Goal: Entertainment & Leisure: Consume media (video, audio)

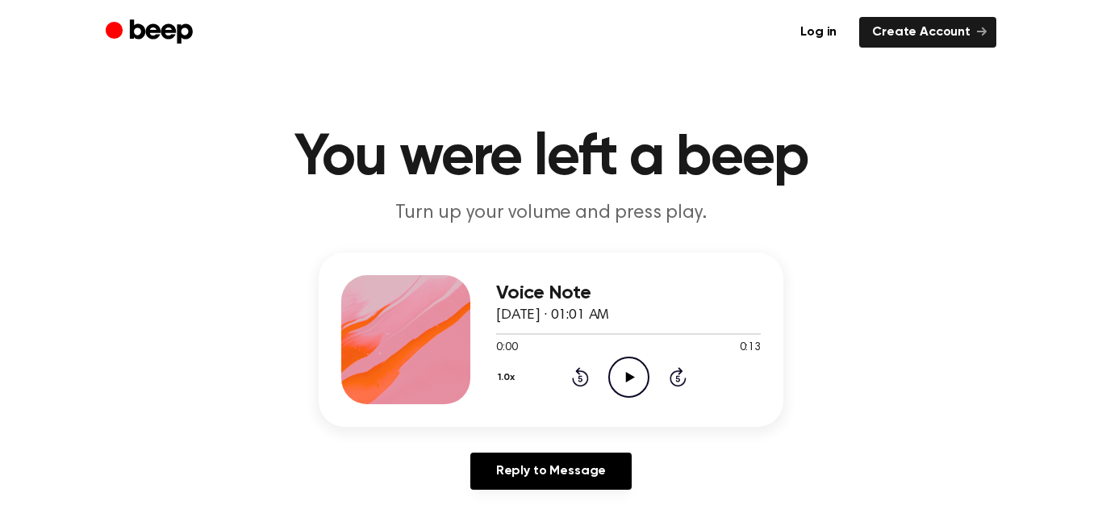
click at [626, 371] on icon "Play Audio" at bounding box center [628, 377] width 41 height 41
click at [633, 389] on icon "Pause Audio" at bounding box center [628, 377] width 41 height 41
click at [633, 384] on icon "Play Audio" at bounding box center [628, 377] width 41 height 41
click at [642, 384] on icon "Pause Audio" at bounding box center [628, 377] width 41 height 41
click at [580, 378] on icon at bounding box center [580, 379] width 4 height 6
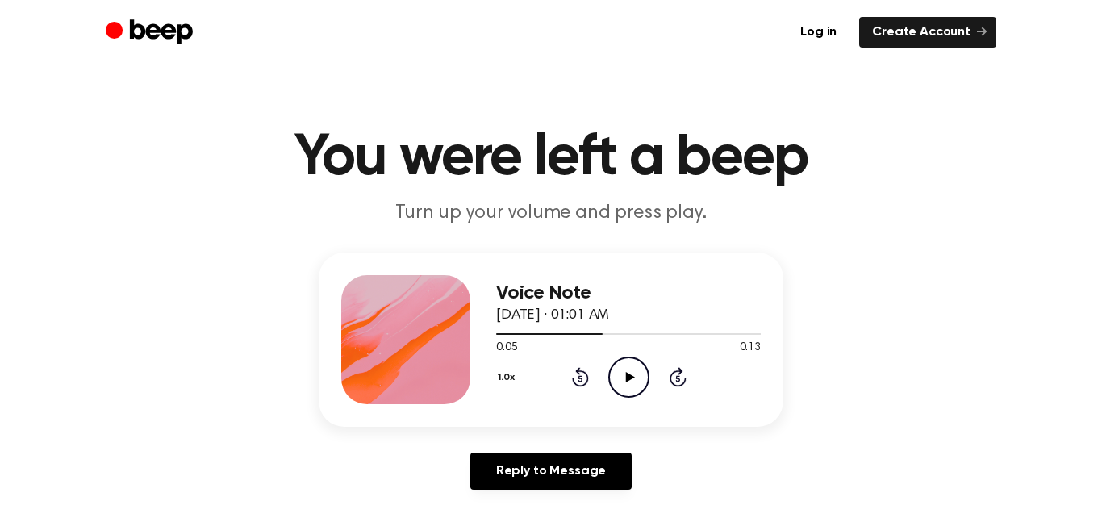
click at [580, 378] on icon at bounding box center [580, 379] width 4 height 6
click at [573, 386] on icon "Rewind 5 seconds" at bounding box center [580, 376] width 18 height 21
click at [629, 375] on icon at bounding box center [629, 377] width 9 height 10
click at [580, 378] on icon at bounding box center [580, 379] width 4 height 6
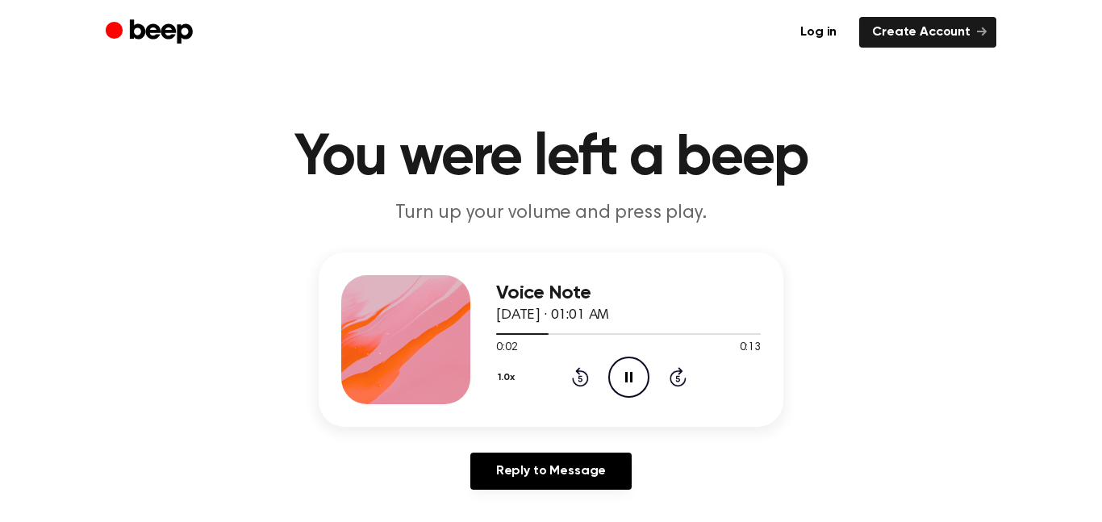
click at [580, 378] on icon at bounding box center [580, 379] width 4 height 6
click at [627, 372] on icon "Play Audio" at bounding box center [628, 377] width 41 height 41
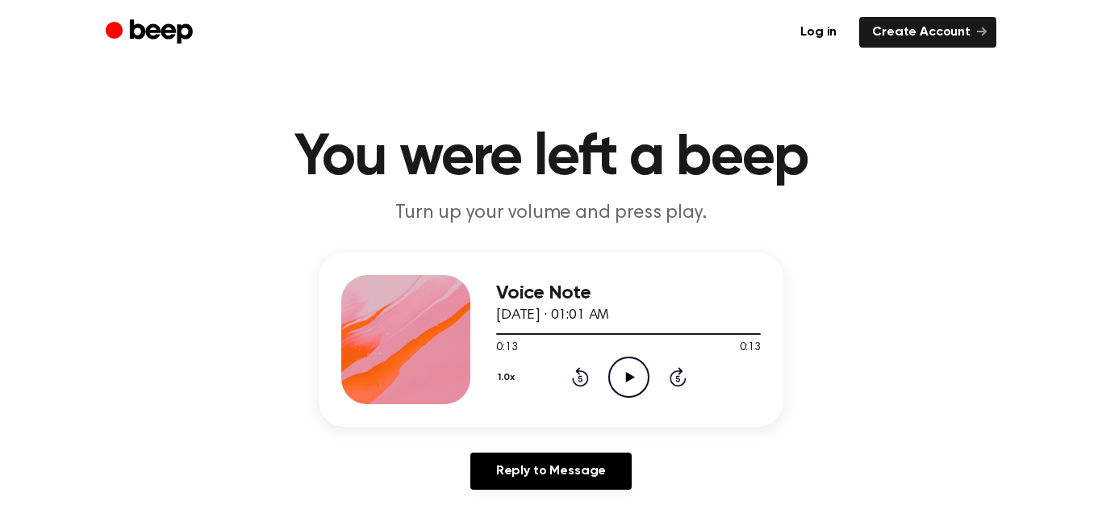
click at [626, 378] on icon at bounding box center [629, 377] width 9 height 10
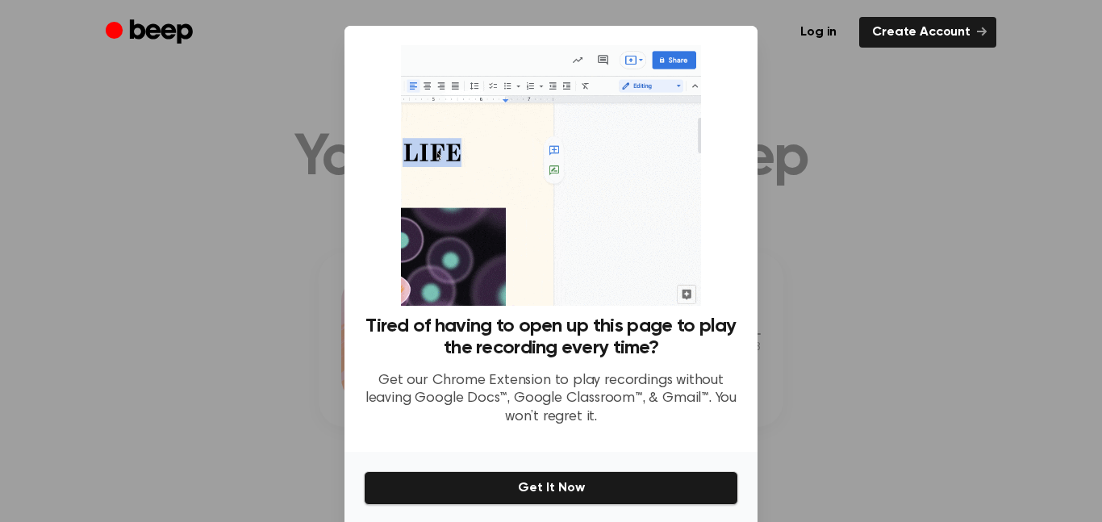
click at [814, 287] on div at bounding box center [551, 261] width 1102 height 522
click at [988, 237] on div at bounding box center [551, 261] width 1102 height 522
click at [904, 244] on div at bounding box center [551, 261] width 1102 height 522
click at [943, 214] on div at bounding box center [551, 261] width 1102 height 522
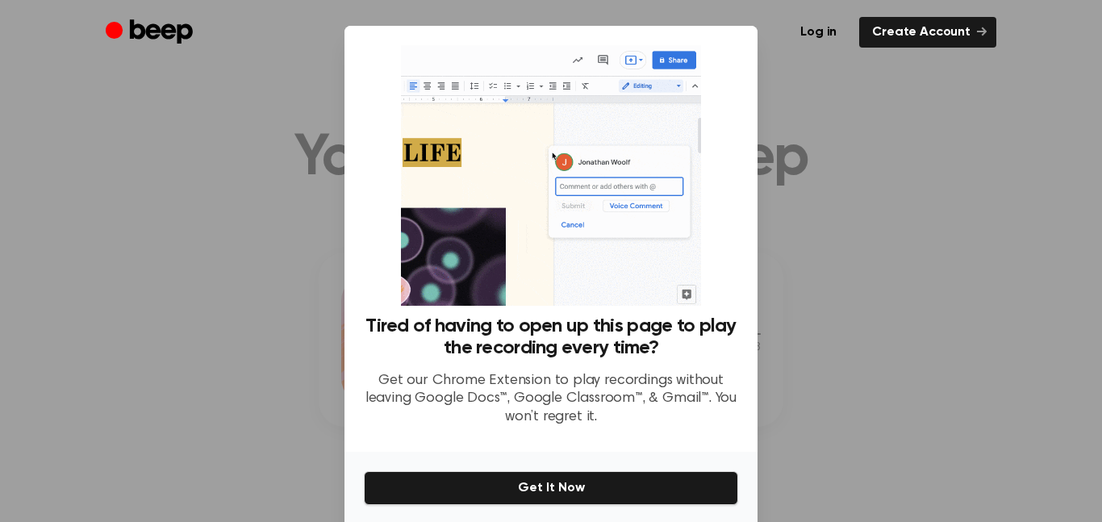
click at [963, 199] on div at bounding box center [551, 261] width 1102 height 522
click at [982, 189] on div at bounding box center [551, 261] width 1102 height 522
click at [1009, 176] on div at bounding box center [551, 261] width 1102 height 522
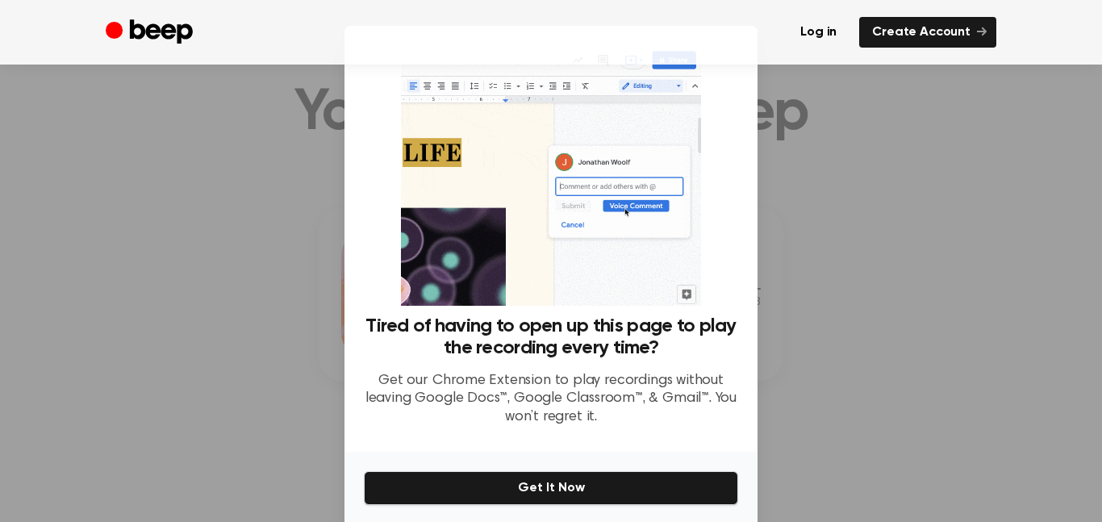
scroll to position [53, 0]
click at [1009, 118] on div at bounding box center [551, 261] width 1102 height 522
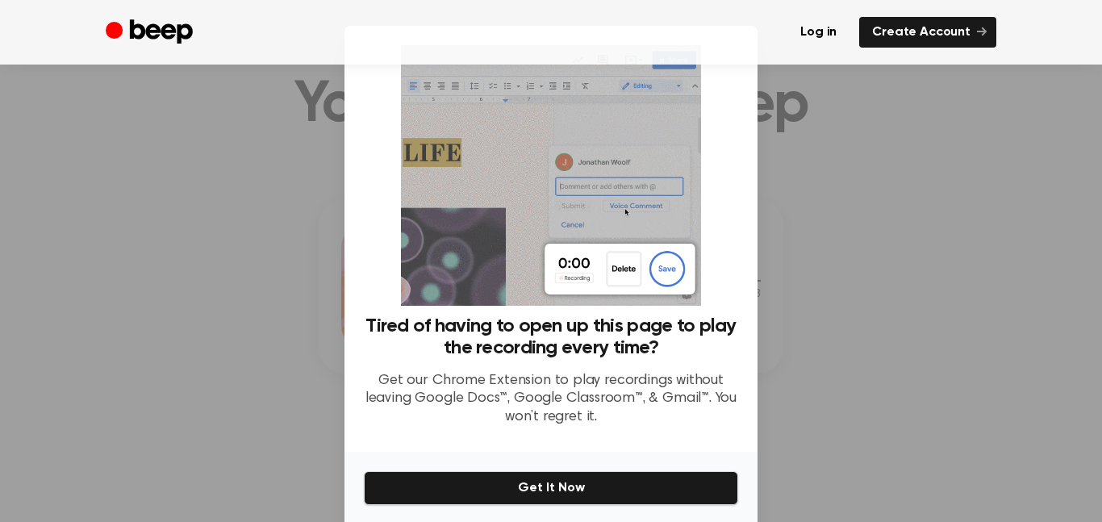
click at [821, 253] on div at bounding box center [551, 261] width 1102 height 522
click at [274, 479] on div at bounding box center [551, 261] width 1102 height 522
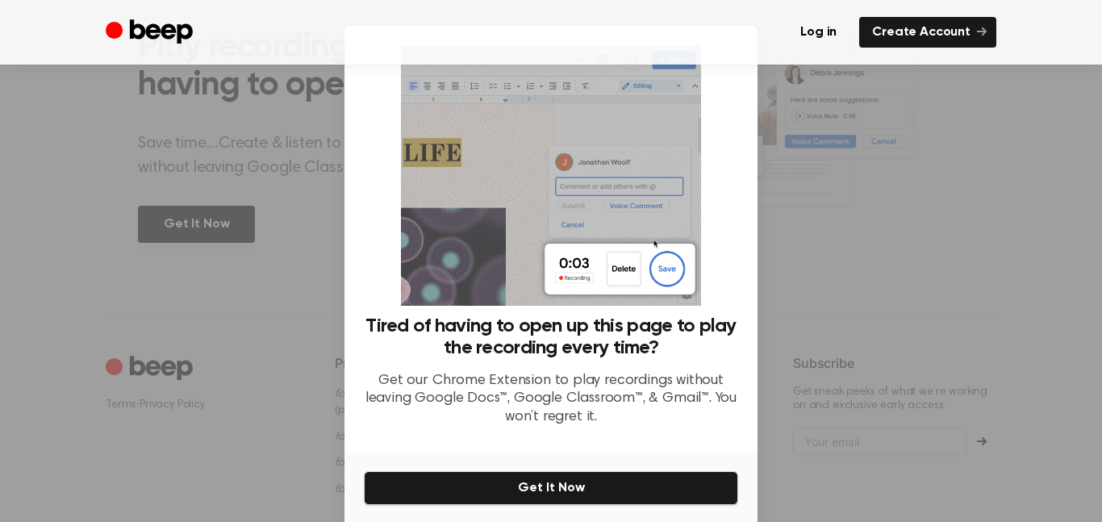
scroll to position [61, 0]
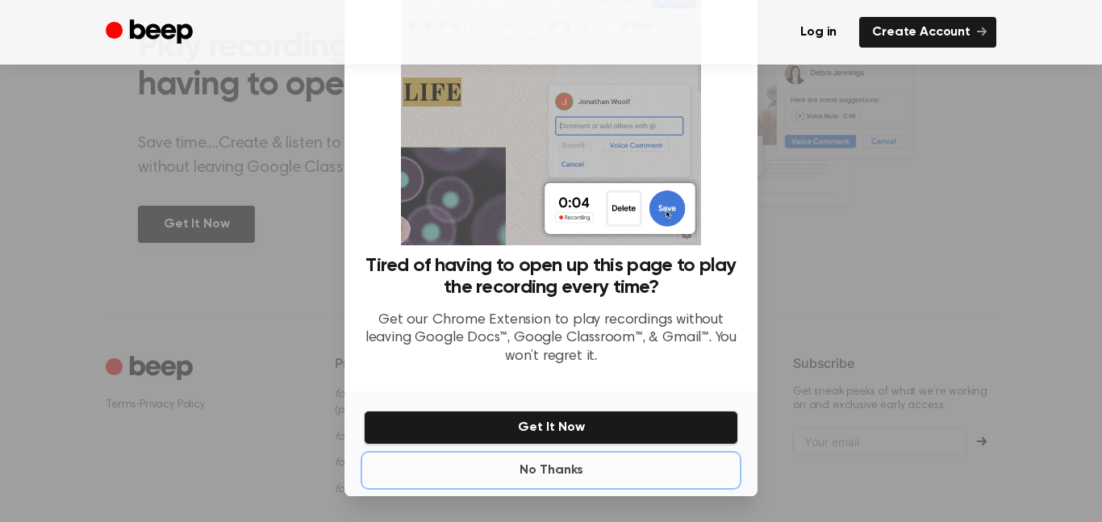
click at [572, 478] on button "No Thanks" at bounding box center [551, 470] width 374 height 32
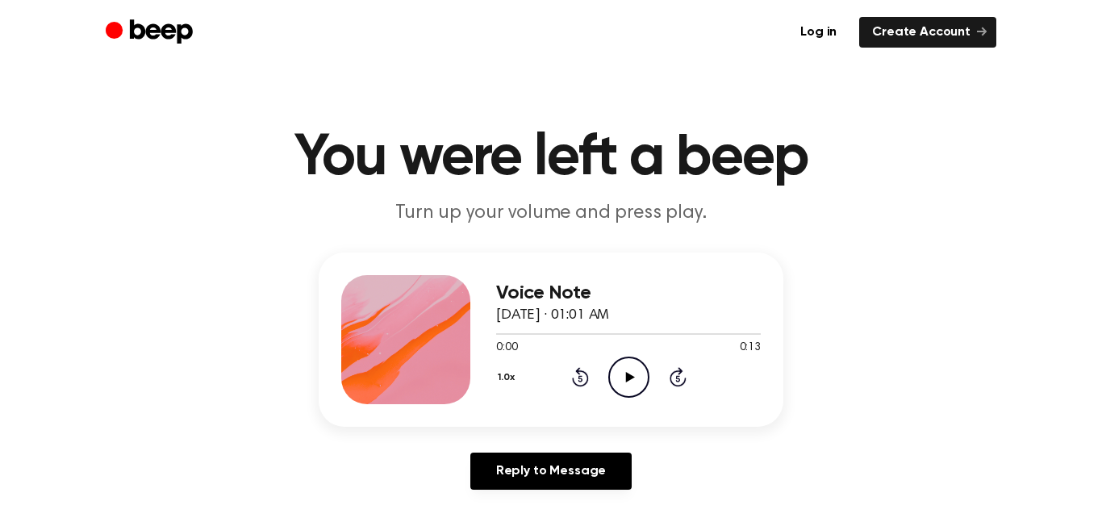
click at [630, 381] on icon "Play Audio" at bounding box center [628, 377] width 41 height 41
click at [628, 364] on icon "Play Audio" at bounding box center [628, 377] width 41 height 41
click at [624, 376] on icon "Play Audio" at bounding box center [628, 377] width 41 height 41
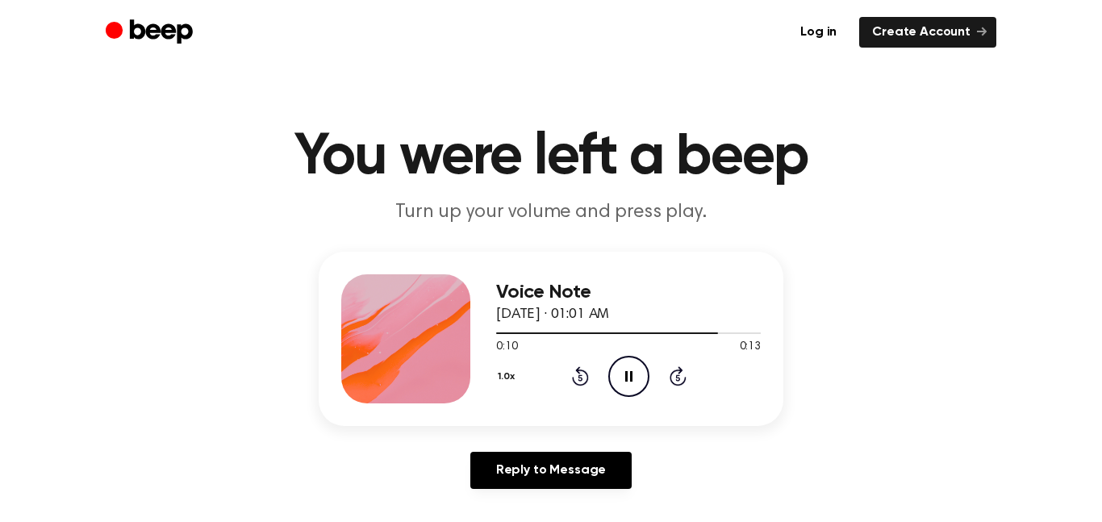
click at [580, 378] on icon at bounding box center [580, 378] width 4 height 6
click at [589, 378] on div "1.0x Rewind 5 seconds Pause Audio Skip 5 seconds" at bounding box center [628, 376] width 265 height 41
click at [585, 379] on icon "Rewind 5 seconds" at bounding box center [580, 375] width 18 height 21
click at [583, 384] on icon at bounding box center [580, 375] width 17 height 19
click at [583, 375] on icon "Rewind 5 seconds" at bounding box center [580, 375] width 18 height 21
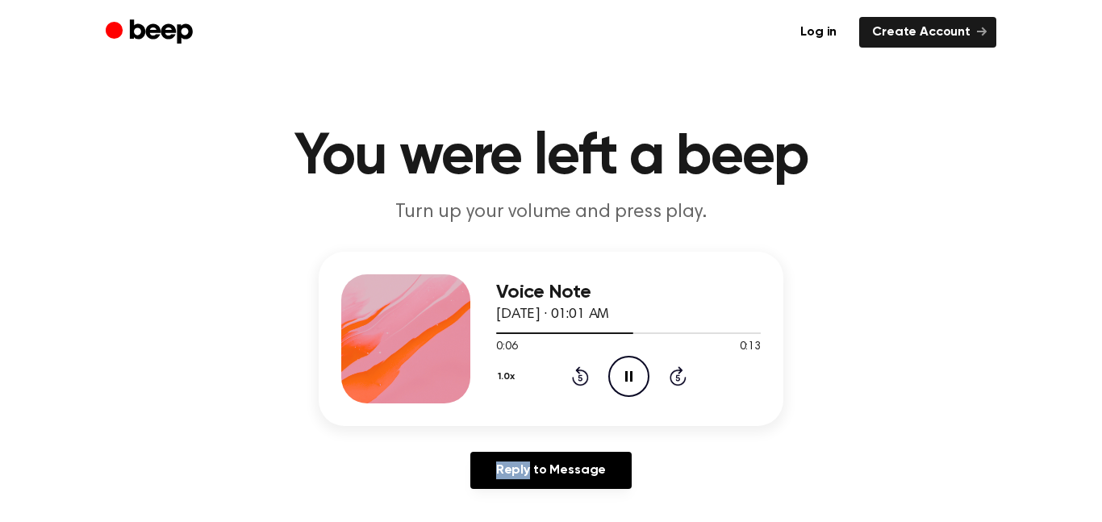
click at [583, 375] on icon "Rewind 5 seconds" at bounding box center [580, 375] width 18 height 21
click at [634, 383] on icon "Play Audio" at bounding box center [628, 376] width 41 height 41
click at [633, 384] on icon "Play Audio" at bounding box center [628, 376] width 41 height 41
click at [580, 378] on icon at bounding box center [580, 378] width 4 height 6
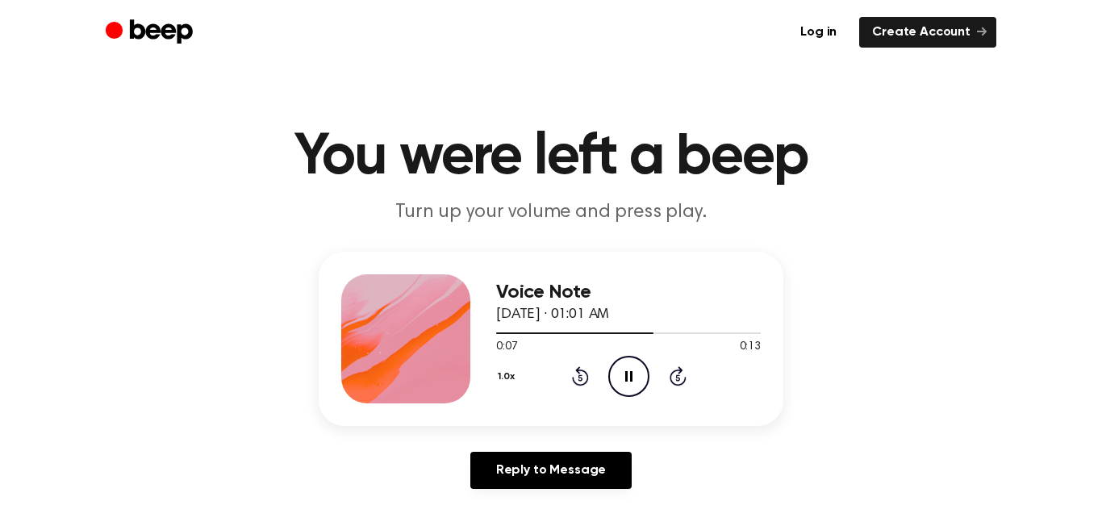
click at [580, 378] on icon at bounding box center [580, 378] width 4 height 6
click at [579, 374] on icon "Rewind 5 seconds" at bounding box center [580, 375] width 18 height 21
click at [578, 374] on icon "Rewind 5 seconds" at bounding box center [580, 375] width 18 height 21
click at [630, 391] on icon "Play Audio" at bounding box center [628, 376] width 41 height 41
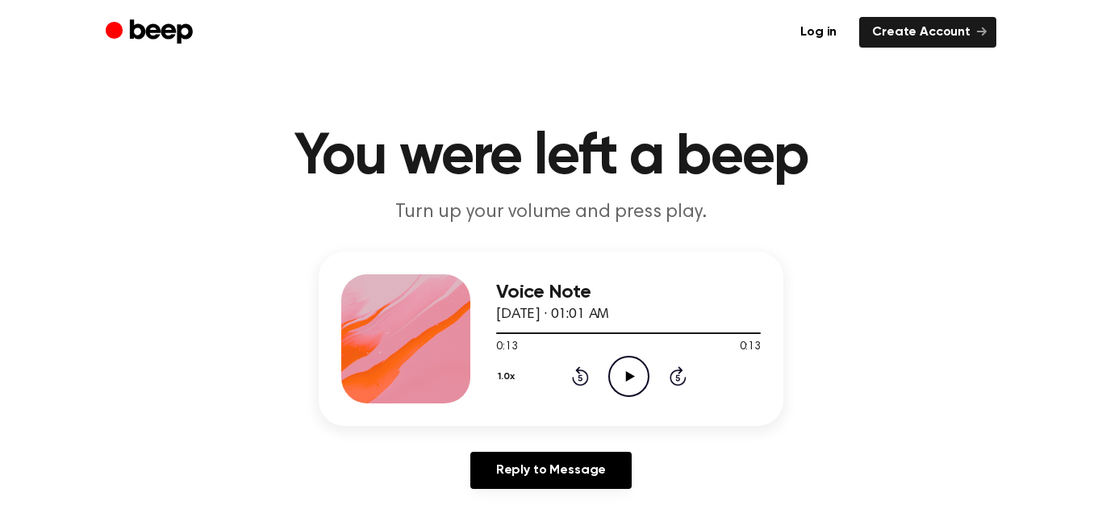
click at [630, 376] on icon at bounding box center [629, 376] width 9 height 10
click at [648, 384] on icon "Play Audio" at bounding box center [628, 376] width 41 height 41
click at [644, 389] on circle at bounding box center [629, 377] width 40 height 40
click at [651, 378] on div "1.0x Rewind 5 seconds Play Audio Skip 5 seconds" at bounding box center [628, 376] width 265 height 41
click at [647, 374] on icon "Play Audio" at bounding box center [628, 376] width 41 height 41
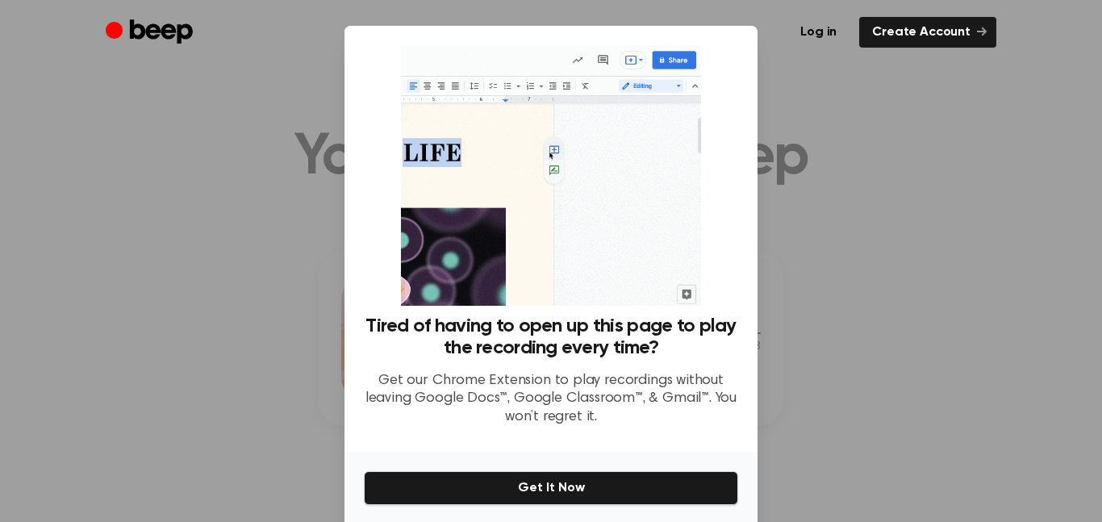
click at [936, 365] on div at bounding box center [551, 261] width 1102 height 522
click at [948, 360] on div at bounding box center [551, 261] width 1102 height 522
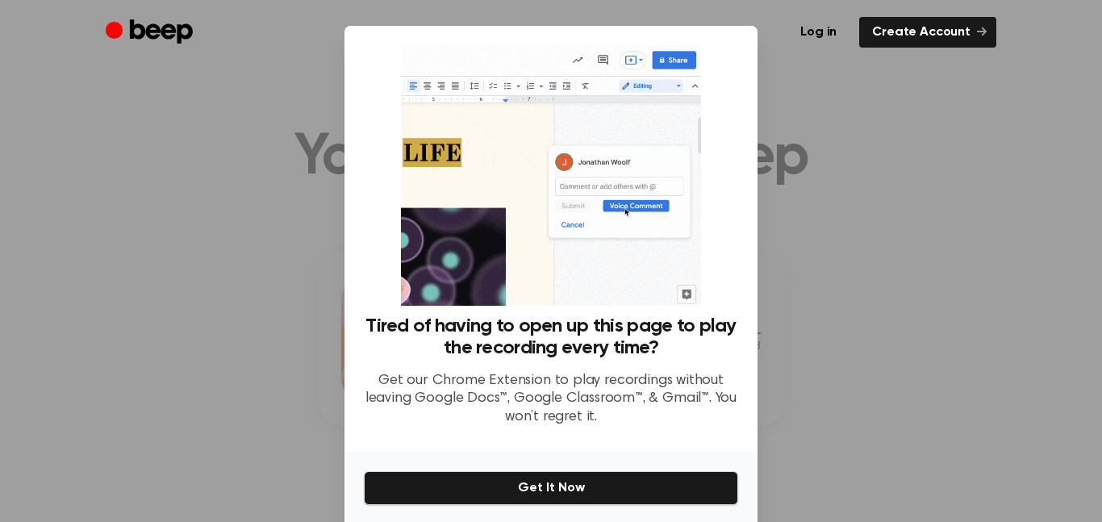
click at [887, 349] on div at bounding box center [551, 261] width 1102 height 522
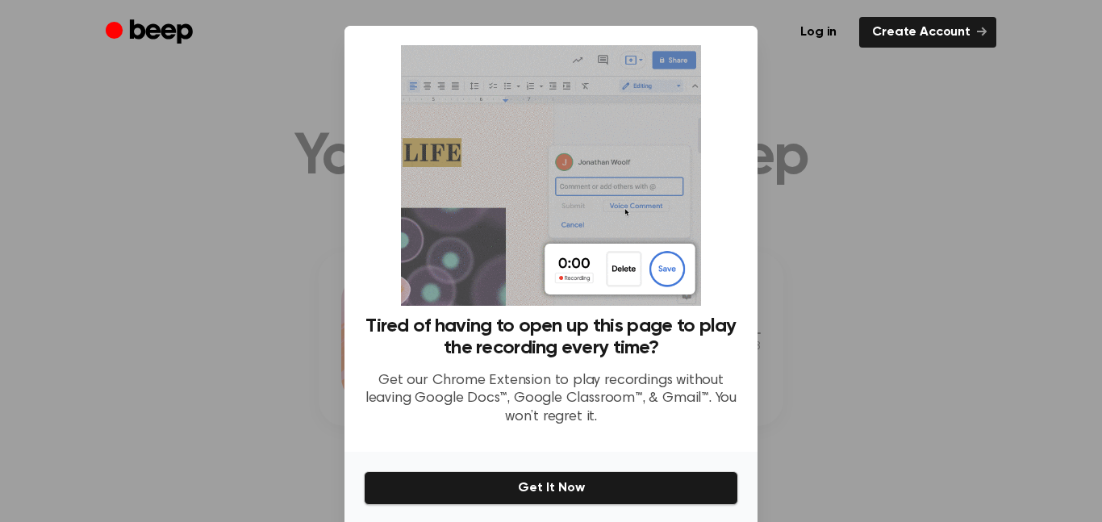
scroll to position [61, 0]
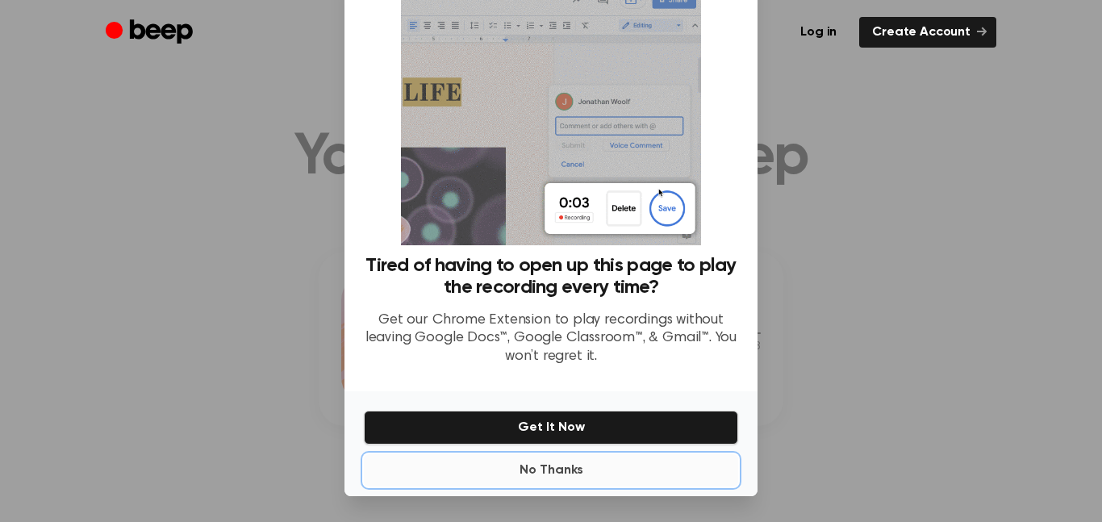
click at [558, 482] on button "No Thanks" at bounding box center [551, 470] width 374 height 32
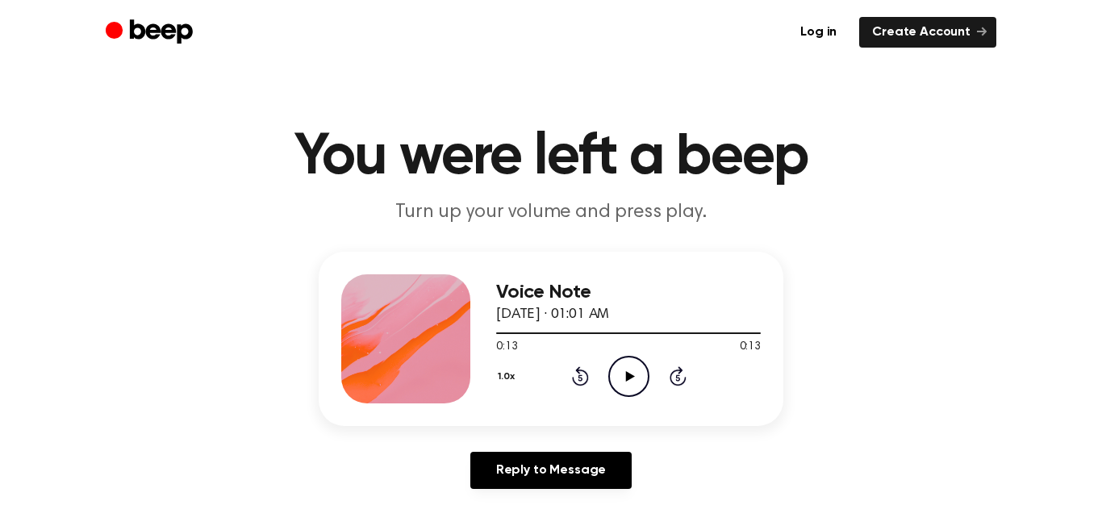
click at [635, 383] on icon "Play Audio" at bounding box center [628, 376] width 41 height 41
click at [637, 372] on icon "Play Audio" at bounding box center [628, 376] width 41 height 41
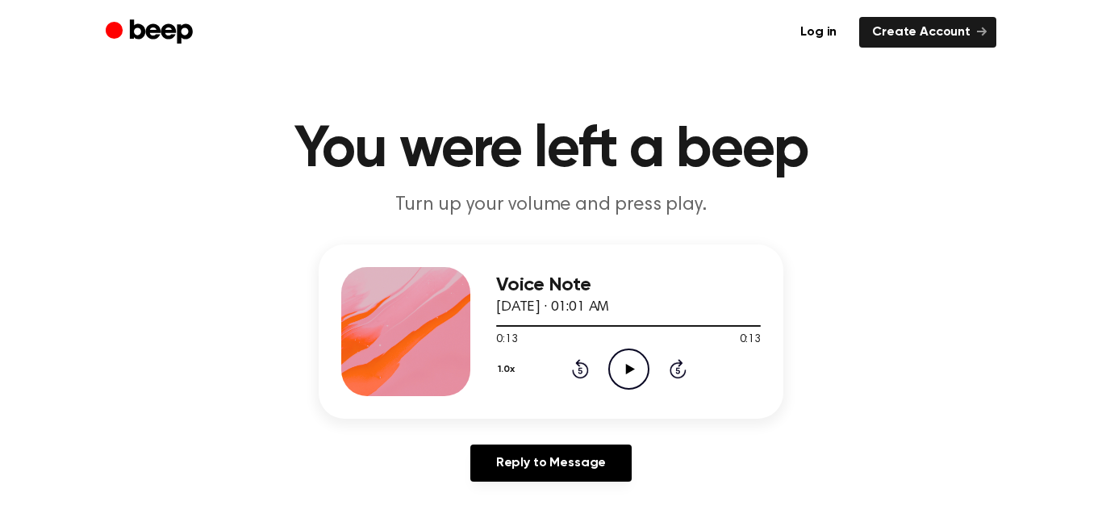
click at [630, 376] on icon "Play Audio" at bounding box center [628, 369] width 41 height 41
click at [633, 361] on icon "Play Audio" at bounding box center [628, 369] width 41 height 41
click at [633, 385] on icon "Play Audio" at bounding box center [628, 369] width 41 height 41
click at [639, 396] on div "Voice Note [DATE] · 01:01 AM 0:13 0:13 Your browser does not support the [objec…" at bounding box center [551, 331] width 465 height 174
click at [639, 365] on icon "Play Audio" at bounding box center [628, 369] width 41 height 41
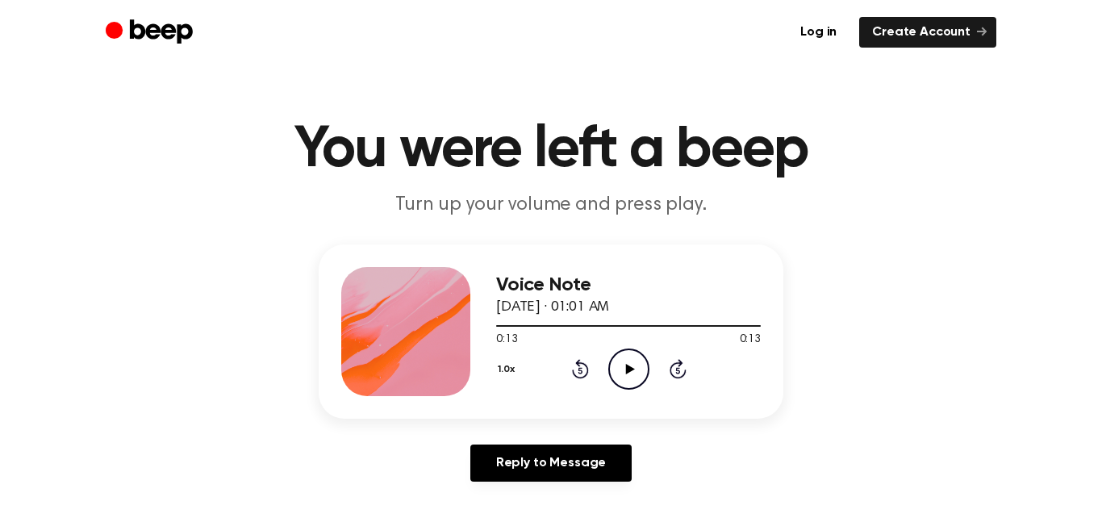
click at [579, 367] on icon "Rewind 5 seconds" at bounding box center [580, 368] width 18 height 21
click at [582, 368] on icon "Rewind 5 seconds" at bounding box center [580, 368] width 18 height 21
click at [622, 365] on icon "Play Audio" at bounding box center [628, 369] width 41 height 41
click at [623, 361] on icon "Play Audio" at bounding box center [628, 369] width 41 height 41
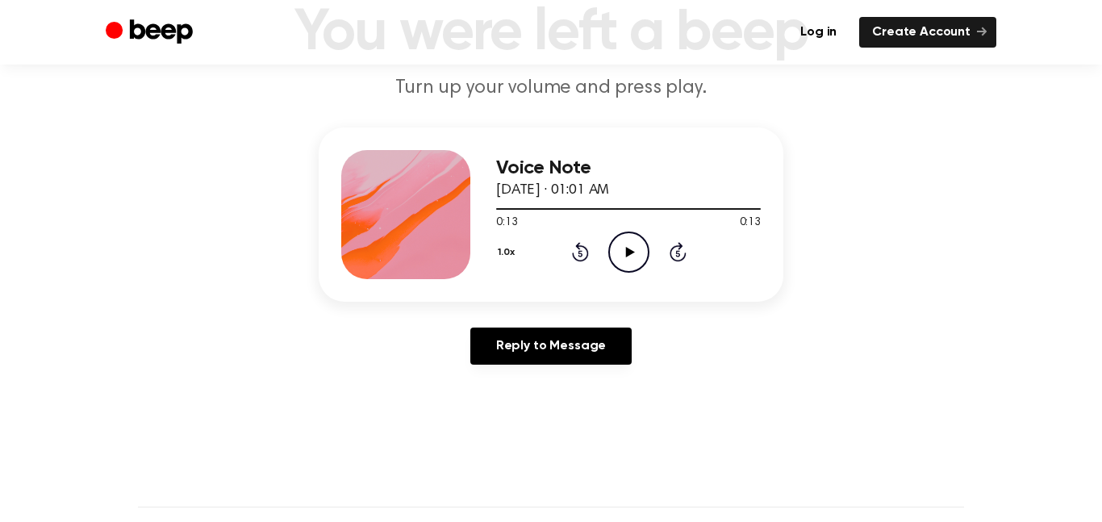
scroll to position [138, 0]
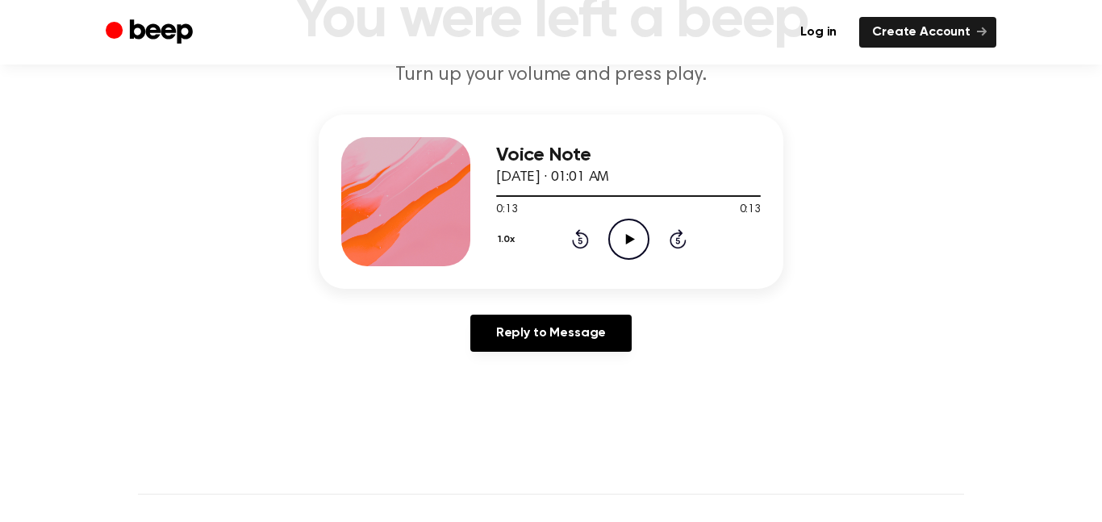
click at [950, 382] on main "You were left a beep Turn up your volume and press play. Voice Note [DATE] · 01…" at bounding box center [551, 359] width 1102 height 995
click at [625, 234] on icon at bounding box center [629, 239] width 9 height 10
